Goal: Task Accomplishment & Management: Complete application form

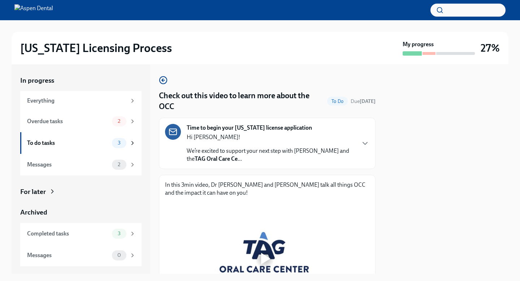
scroll to position [66, 0]
click at [94, 125] on div "Overdue tasks" at bounding box center [68, 121] width 82 height 8
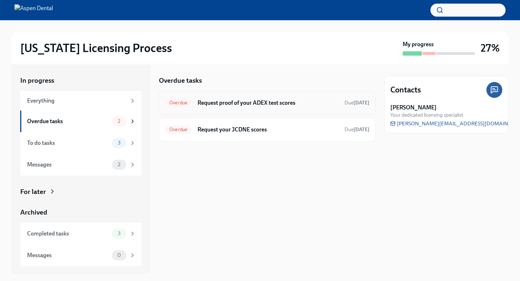
click at [244, 107] on h6 "Request proof of your ADEX test scores" at bounding box center [267, 103] width 141 height 8
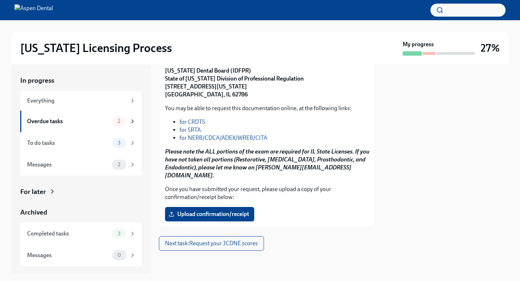
scroll to position [159, 0]
click at [76, 125] on div "Overdue tasks" at bounding box center [68, 121] width 82 height 8
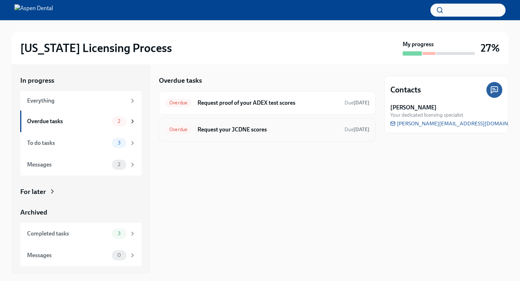
click at [252, 131] on h6 "Request your JCDNE scores" at bounding box center [267, 130] width 141 height 8
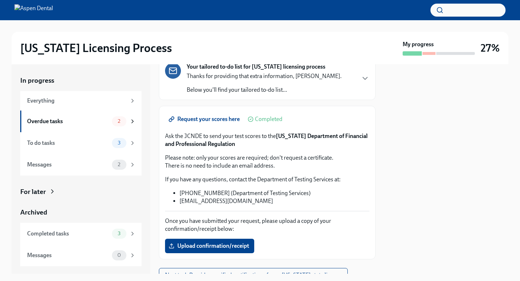
scroll to position [51, 0]
click at [226, 122] on span "Request your scores here" at bounding box center [205, 118] width 70 height 7
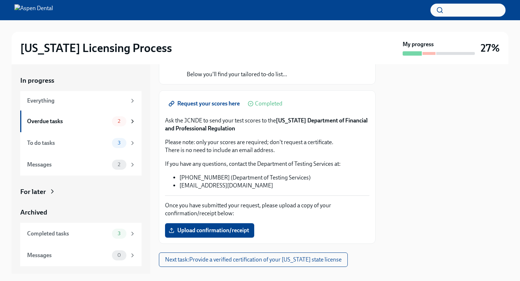
scroll to position [66, 0]
click at [222, 234] on span "Upload confirmation/receipt" at bounding box center [209, 230] width 79 height 7
click at [0, 0] on input "Upload confirmation/receipt" at bounding box center [0, 0] width 0 height 0
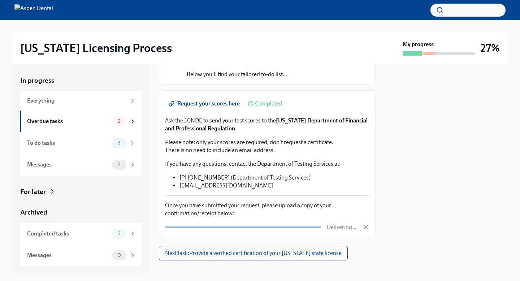
scroll to position [99, 0]
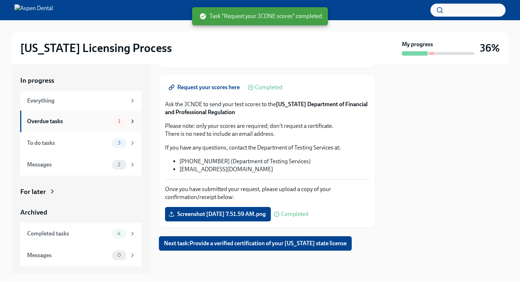
click at [72, 125] on div "Overdue tasks" at bounding box center [68, 121] width 82 height 8
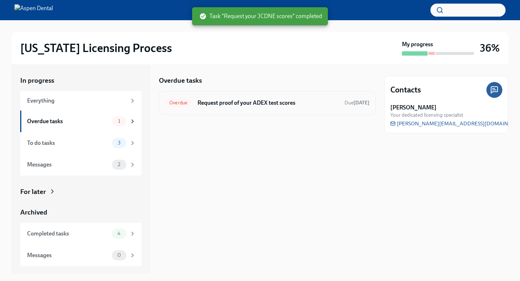
click at [222, 105] on h6 "Request proof of your ADEX test scores" at bounding box center [267, 103] width 141 height 8
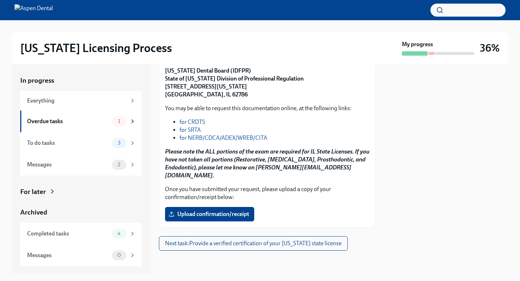
scroll to position [150, 0]
click at [206, 218] on span "Upload confirmation/receipt" at bounding box center [209, 213] width 79 height 7
click at [0, 0] on input "Upload confirmation/receipt" at bounding box center [0, 0] width 0 height 0
click at [223, 218] on span "Upload confirmation/receipt" at bounding box center [209, 213] width 79 height 7
click at [0, 0] on input "Upload confirmation/receipt" at bounding box center [0, 0] width 0 height 0
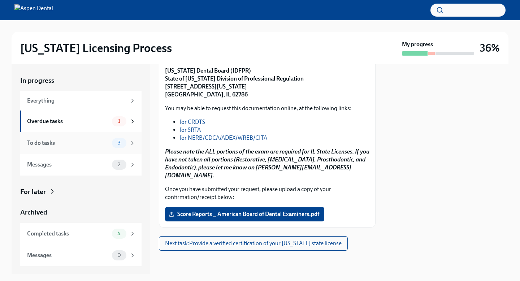
click at [77, 144] on div "To do tasks" at bounding box center [68, 143] width 82 height 8
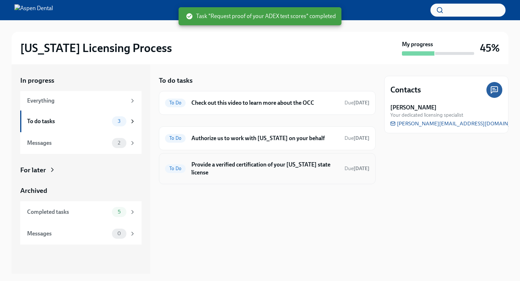
click at [226, 177] on h6 "Provide a verified certification of your Georgia state license" at bounding box center [264, 169] width 147 height 16
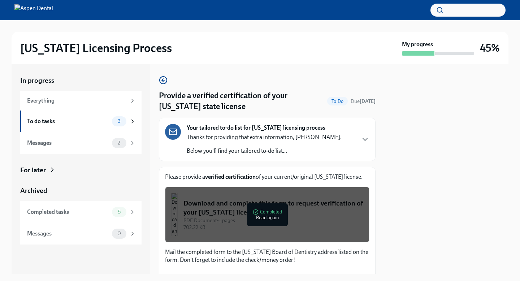
click at [270, 217] on div "Download and complete this form to request verification of your Georgia license" at bounding box center [273, 208] width 180 height 18
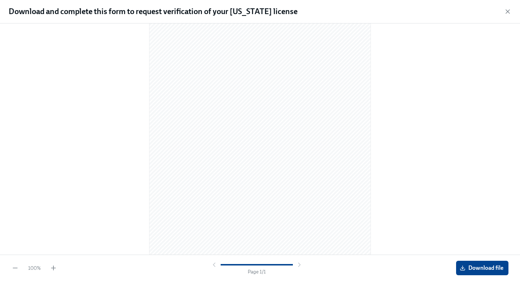
scroll to position [68, 0]
click at [481, 266] on span "Download file" at bounding box center [482, 267] width 42 height 7
click at [468, 265] on span "Download file" at bounding box center [482, 267] width 42 height 7
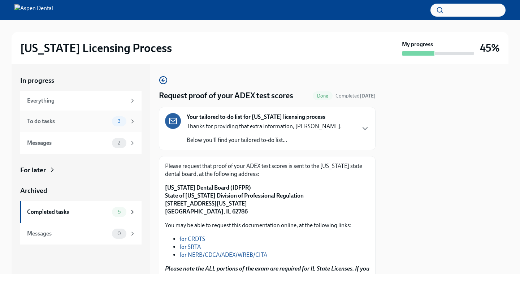
click at [66, 125] on div "To do tasks" at bounding box center [68, 121] width 82 height 8
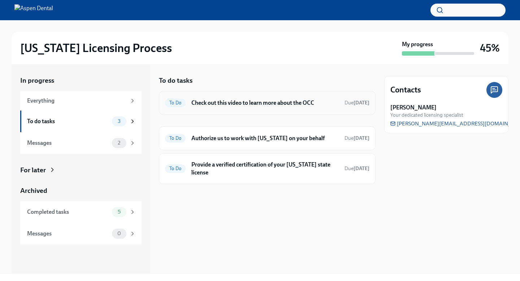
click at [261, 107] on h6 "Check out this video to learn more about the OCC" at bounding box center [264, 103] width 147 height 8
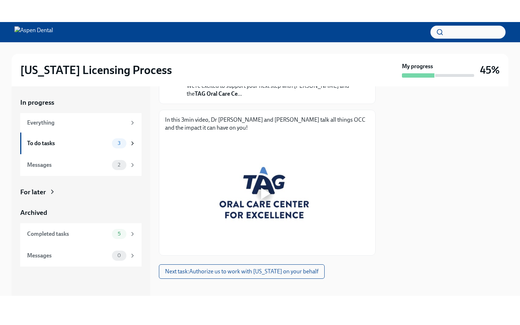
scroll to position [103, 0]
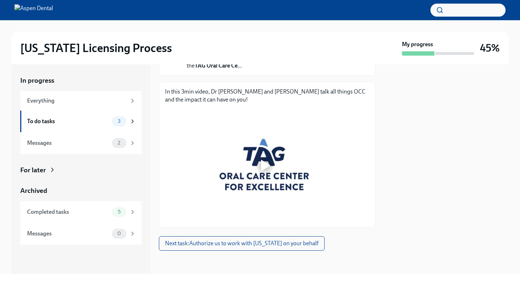
click at [253, 159] on div at bounding box center [264, 165] width 199 height 112
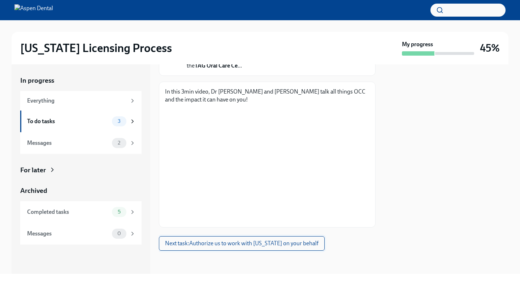
click at [315, 246] on span "Next task : Authorize us to work with Illinois on your behalf" at bounding box center [241, 243] width 153 height 7
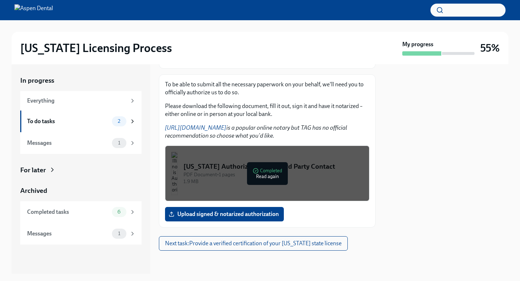
scroll to position [105, 0]
click at [265, 171] on div "Illinois Authorization for Third Party Contact" at bounding box center [273, 166] width 180 height 9
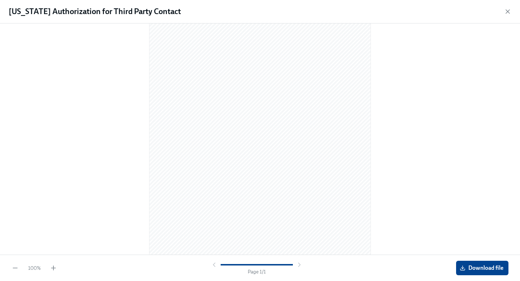
scroll to position [50, 0]
click at [462, 265] on span "Download file" at bounding box center [482, 267] width 42 height 7
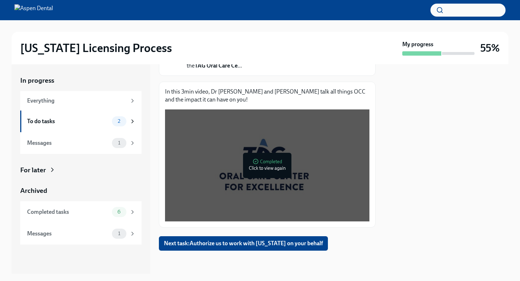
scroll to position [103, 0]
click at [306, 247] on span "Next task : Authorize us to work with Illinois on your behalf" at bounding box center [243, 243] width 159 height 7
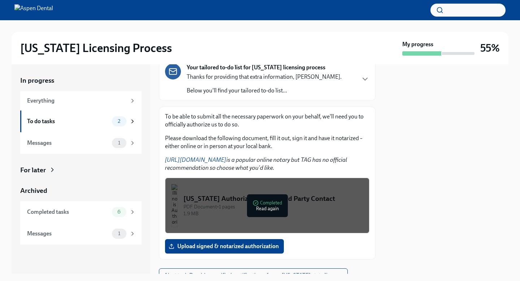
scroll to position [61, 0]
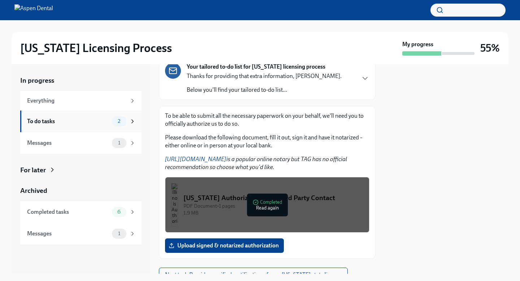
click at [70, 124] on div "To do tasks" at bounding box center [68, 121] width 82 height 8
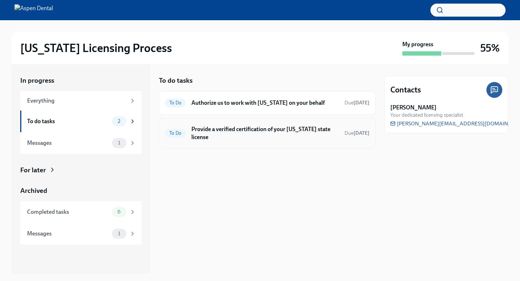
click at [266, 138] on h6 "Provide a verified certification of your Georgia state license" at bounding box center [264, 133] width 147 height 16
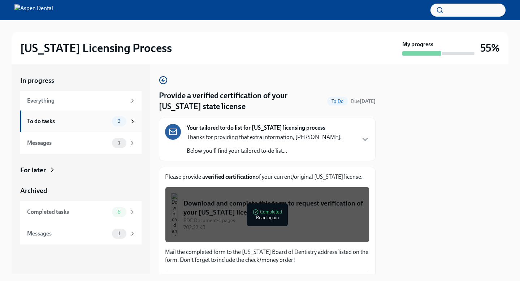
click at [77, 123] on div "To do tasks" at bounding box center [68, 121] width 82 height 8
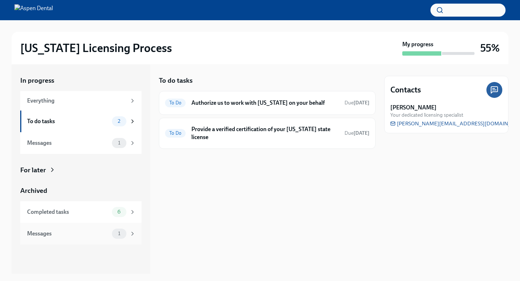
click at [83, 231] on div "Messages 1" at bounding box center [80, 234] width 121 height 22
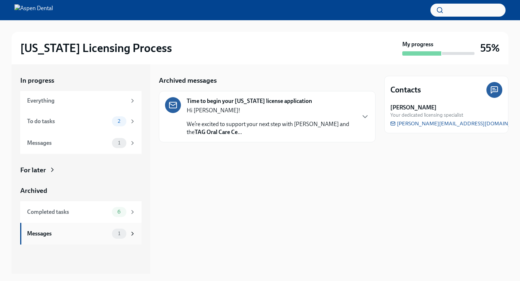
click at [93, 235] on div "Messages" at bounding box center [68, 234] width 82 height 8
click at [247, 123] on div "Hi Dr. EGOLUM! We’re excited to support your next step with Aspen Dental and th…" at bounding box center [271, 122] width 168 height 30
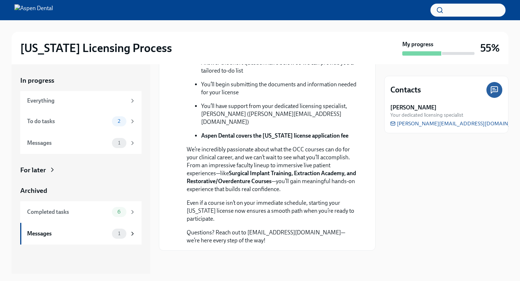
scroll to position [280, 0]
